Goal: Complete application form

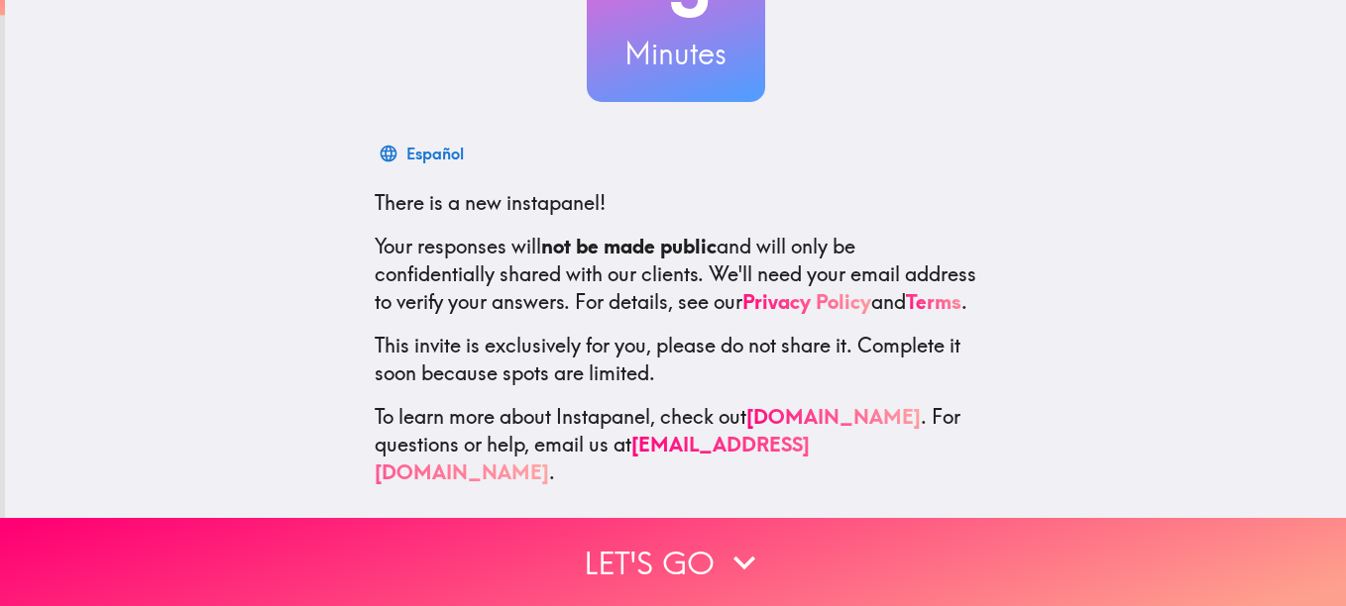
scroll to position [218, 0]
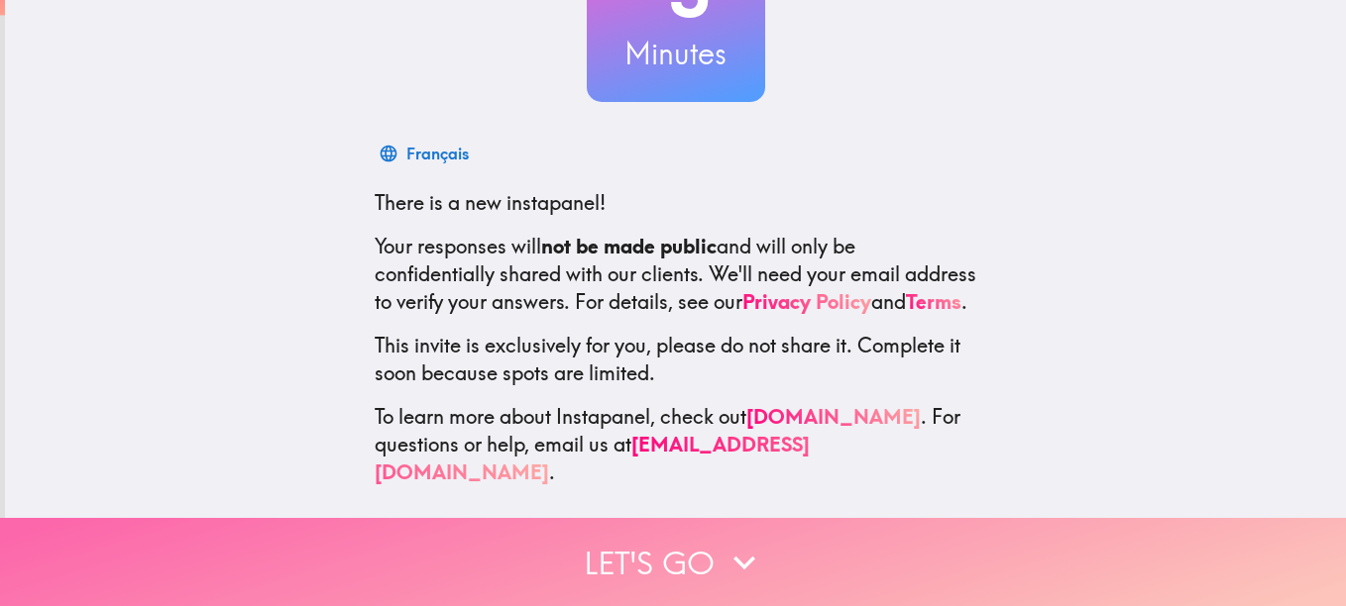
click at [779, 527] on button "Let's go" at bounding box center [673, 562] width 1346 height 88
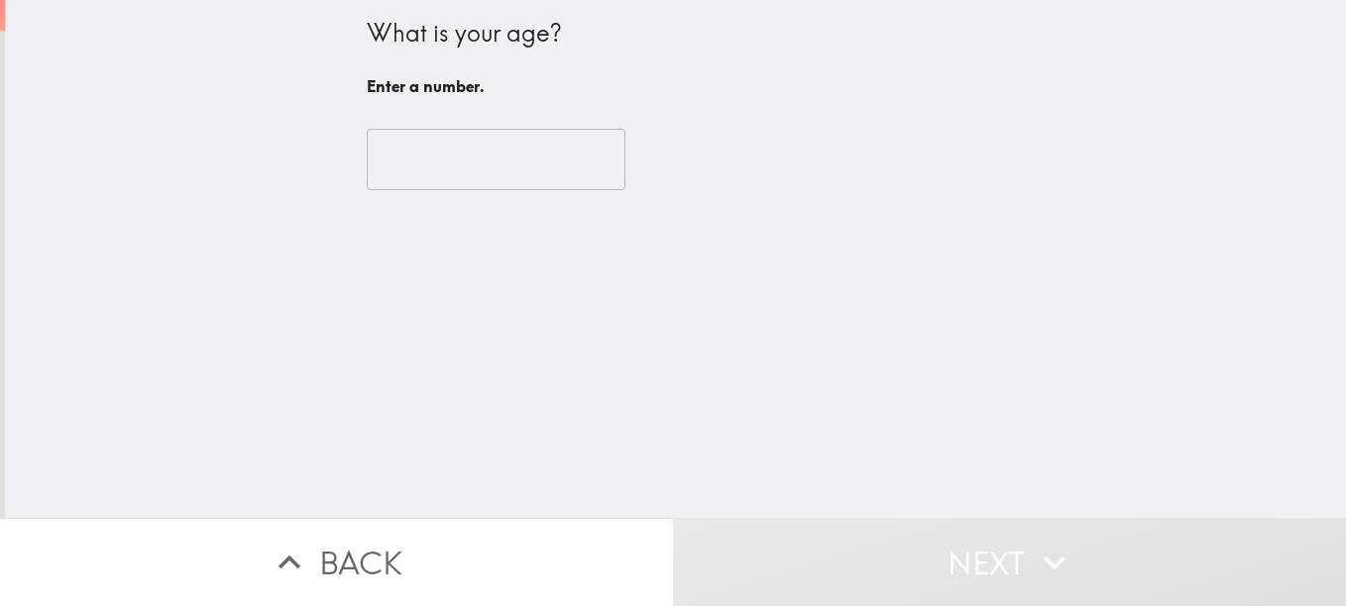
click at [419, 178] on input "number" at bounding box center [496, 159] width 259 height 61
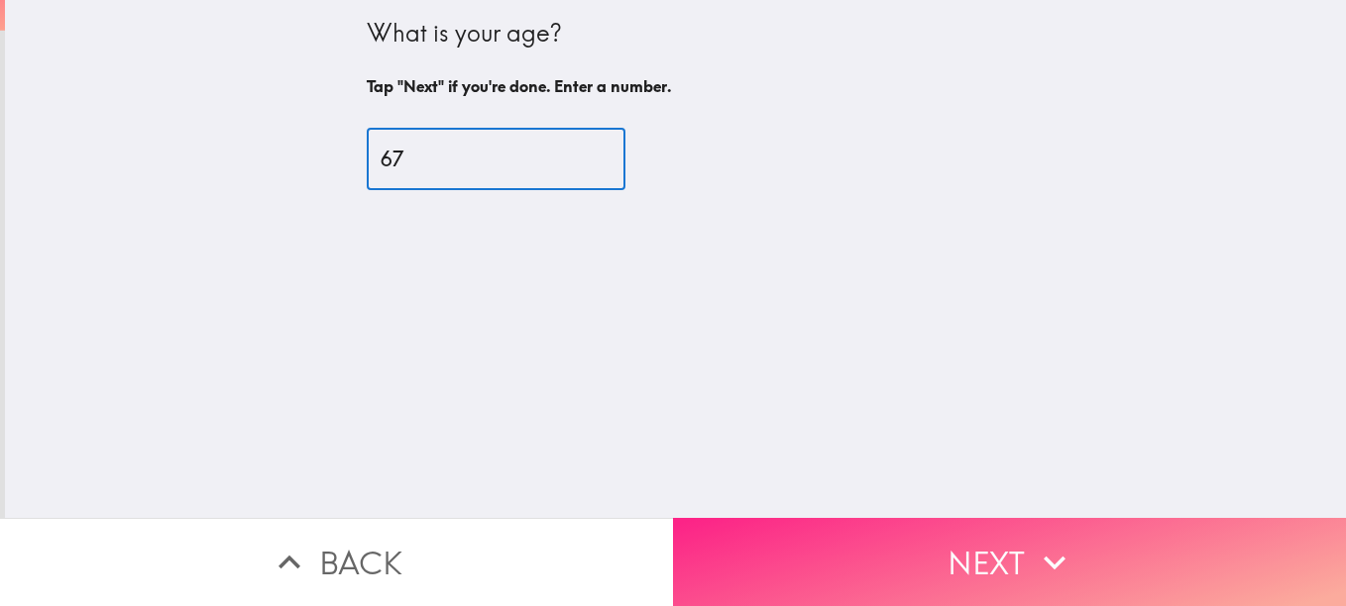
type input "67"
click at [1001, 562] on button "Next" at bounding box center [1009, 562] width 673 height 88
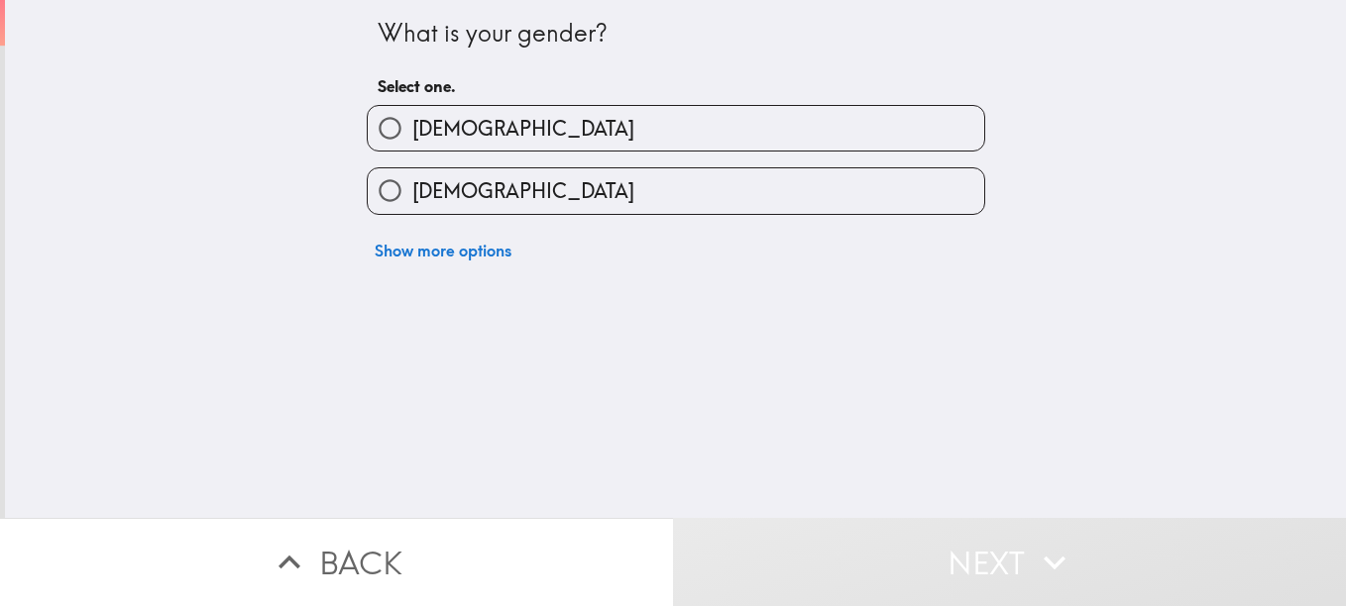
click at [479, 196] on label "[DEMOGRAPHIC_DATA]" at bounding box center [676, 190] width 616 height 45
click at [412, 196] on input "[DEMOGRAPHIC_DATA]" at bounding box center [390, 190] width 45 height 45
radio input "true"
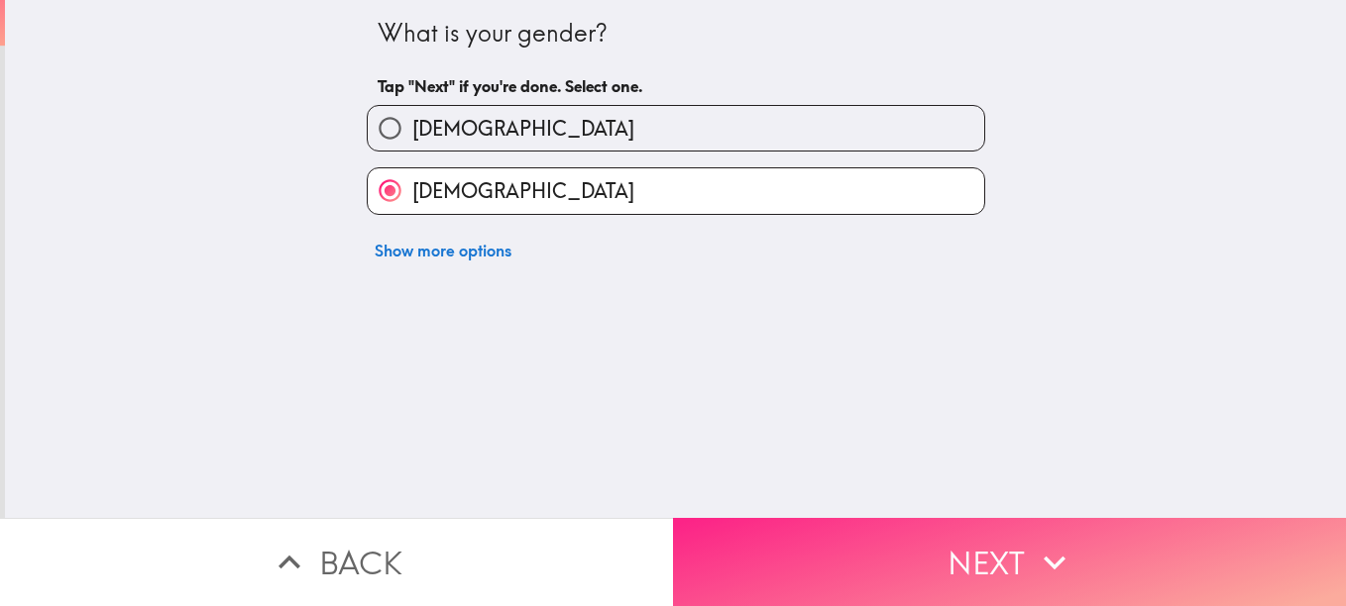
click at [848, 530] on button "Next" at bounding box center [1009, 562] width 673 height 88
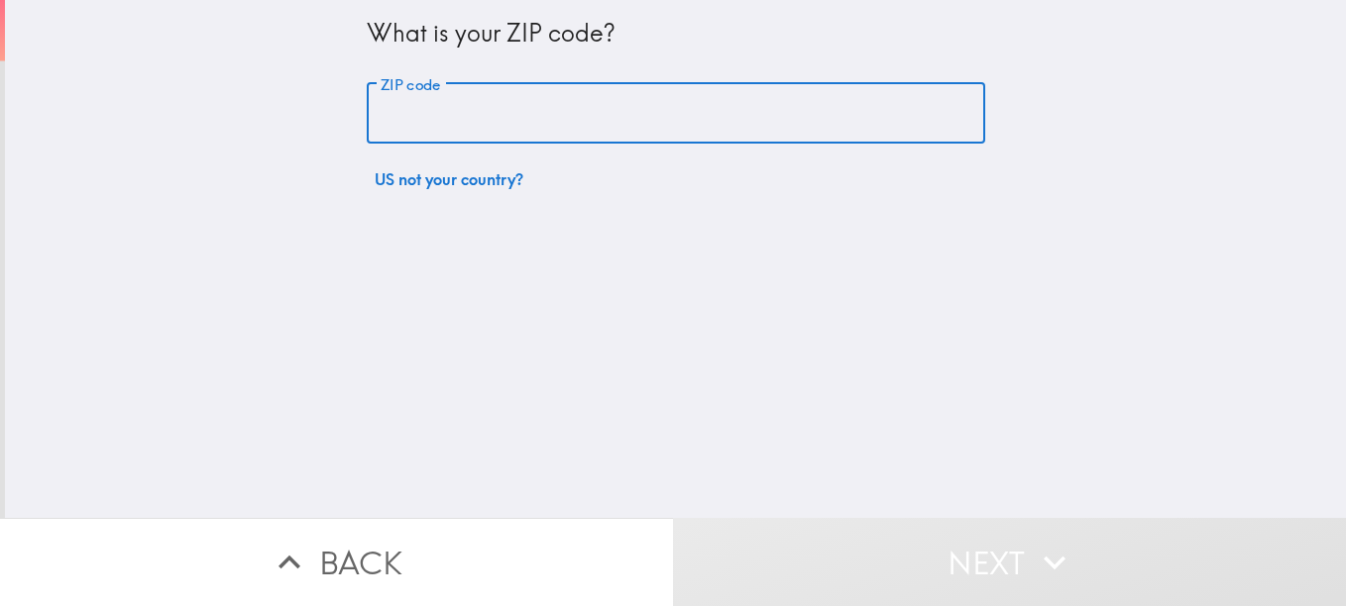
click at [415, 116] on input "ZIP code" at bounding box center [676, 113] width 618 height 61
type input "80916"
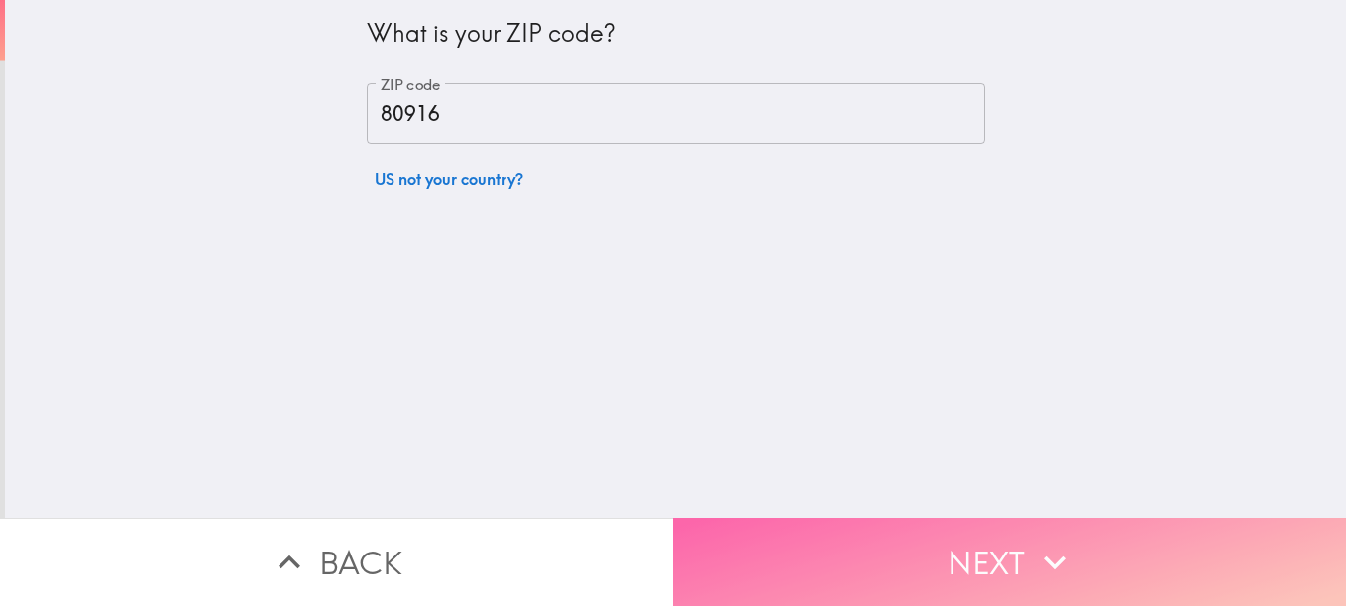
click at [772, 529] on button "Next" at bounding box center [1009, 562] width 673 height 88
